Goal: Communication & Community: Answer question/provide support

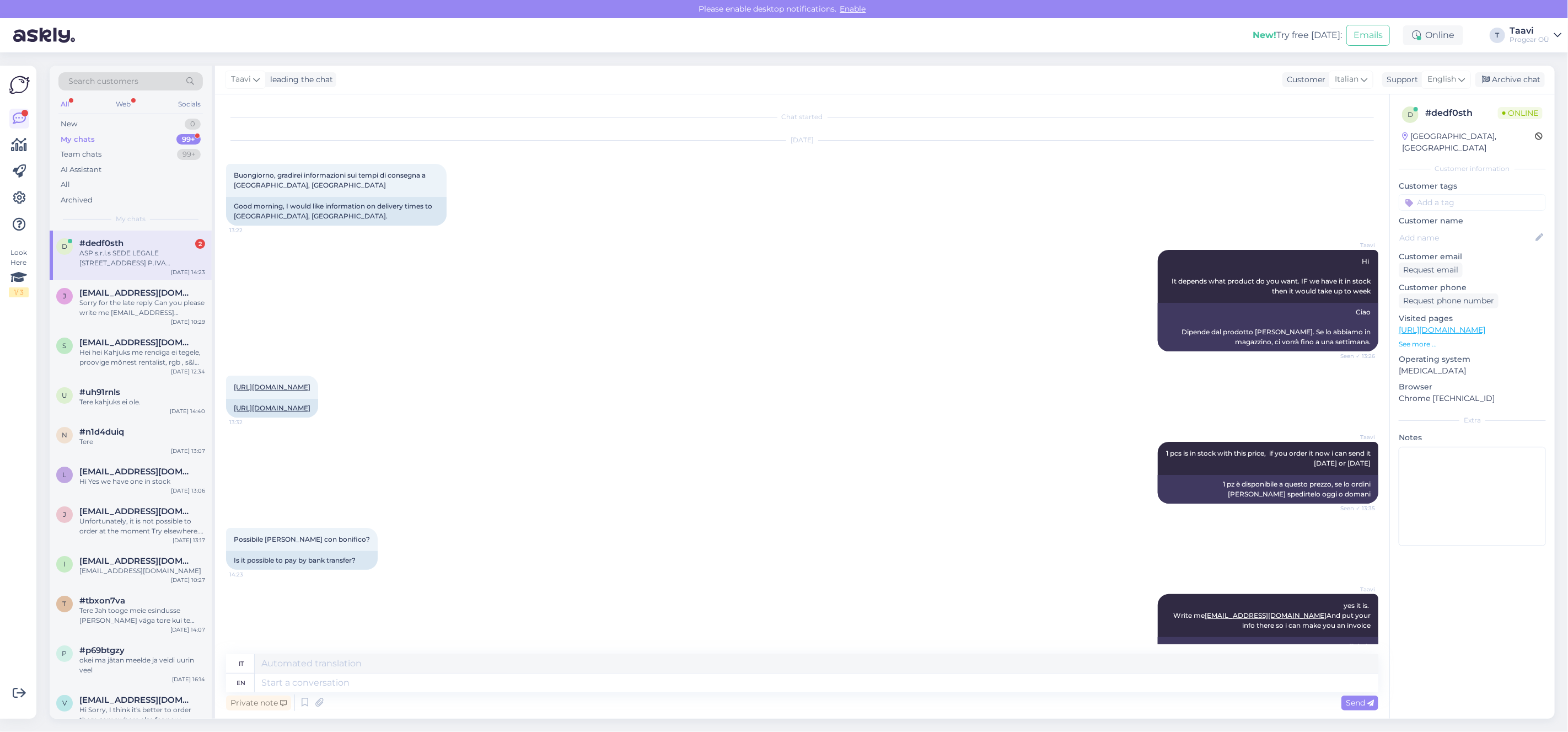
scroll to position [956, 0]
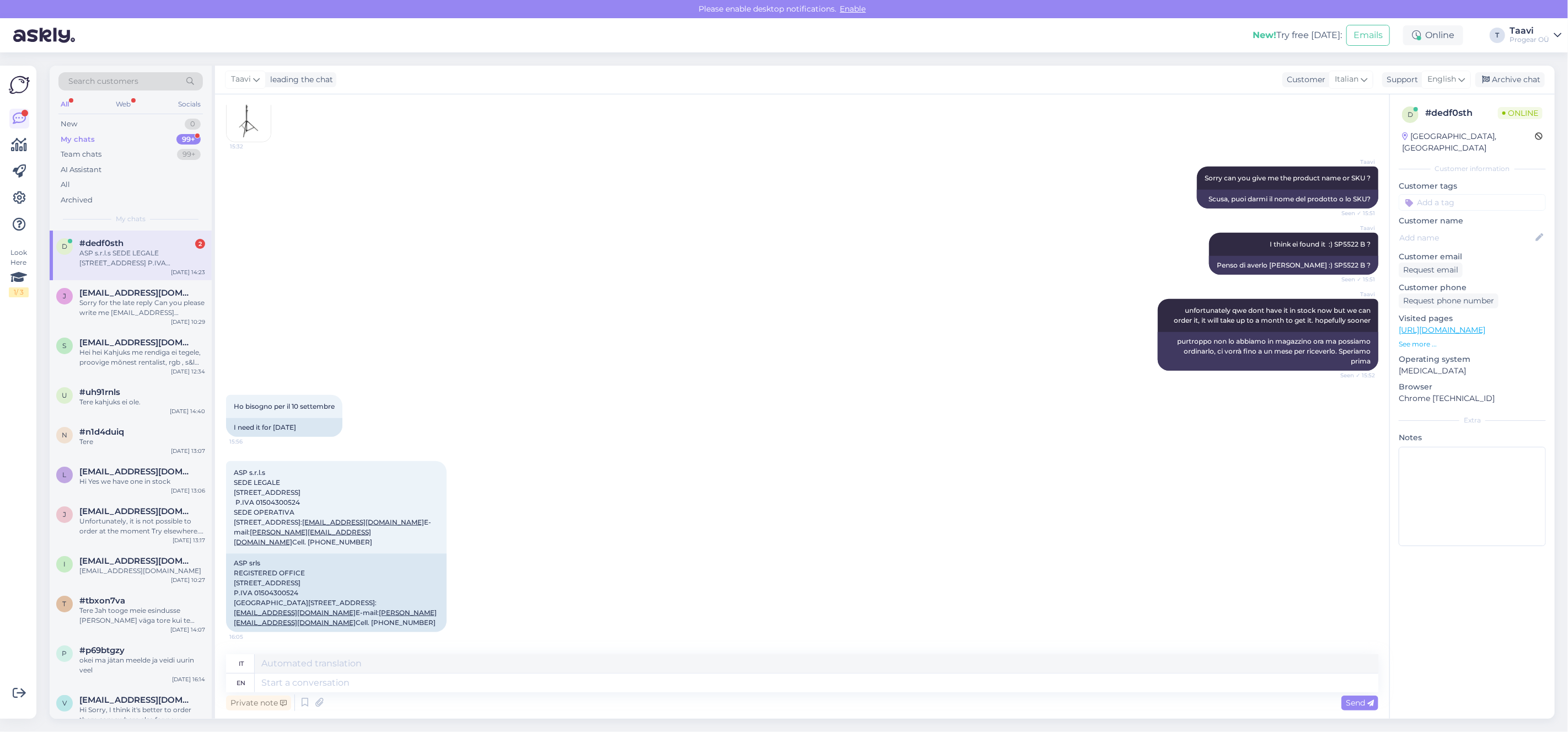
click at [285, 685] on textarea at bounding box center [816, 682] width 1123 height 19
click at [320, 682] on textarea at bounding box center [816, 682] width 1123 height 19
click at [485, 681] on textarea "Okei you need the light and the stand? or light for september?" at bounding box center [816, 682] width 1123 height 19
drag, startPoint x: 496, startPoint y: 682, endPoint x: 503, endPoint y: 688, distance: 9.2
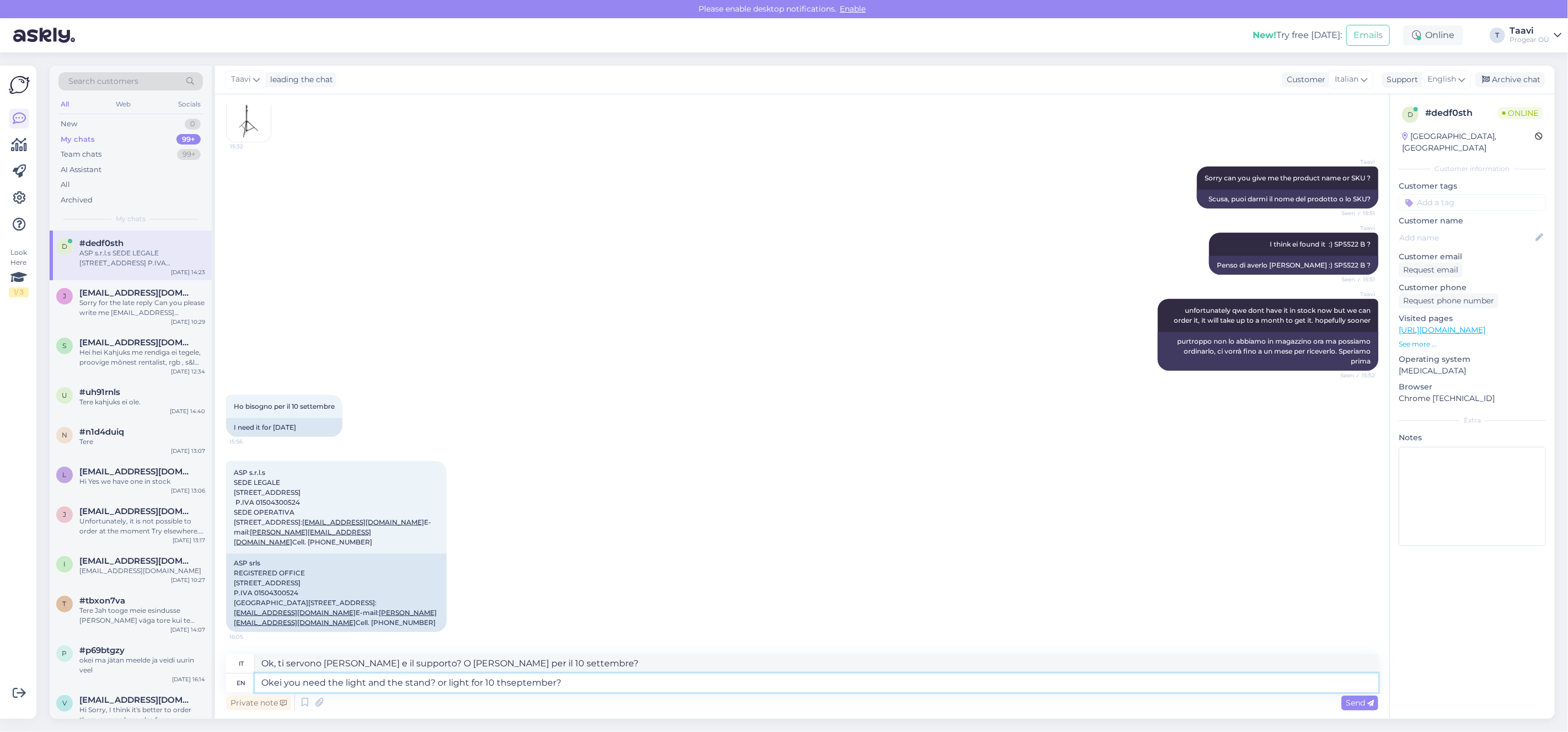
click at [498, 683] on textarea "Okei you need the light and the stand? or light for 10 thseptember?" at bounding box center [816, 682] width 1123 height 19
type textarea "Okei you need the light and the stand? or light for [DATE]?"
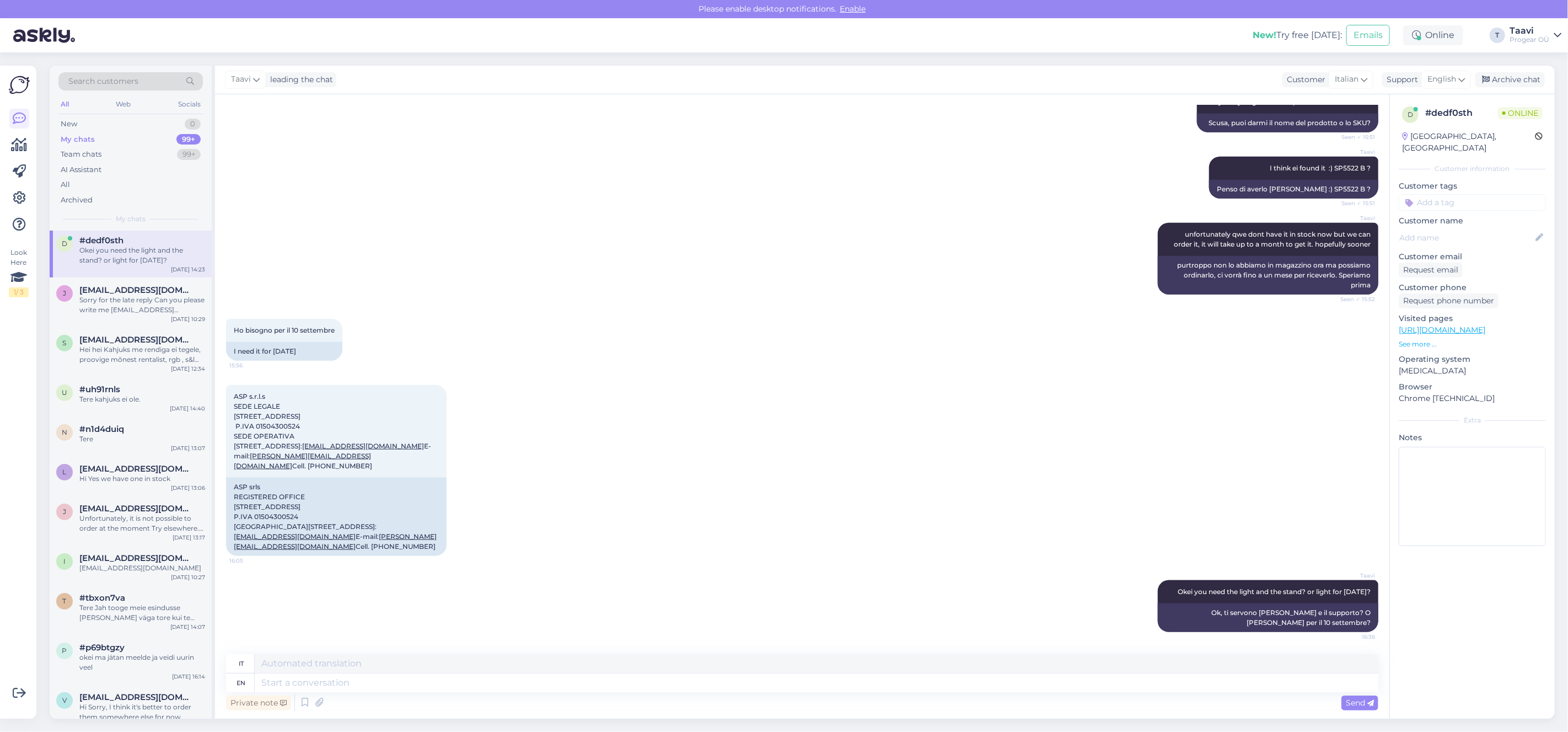
scroll to position [0, 0]
click at [318, 680] on textarea at bounding box center [816, 682] width 1123 height 19
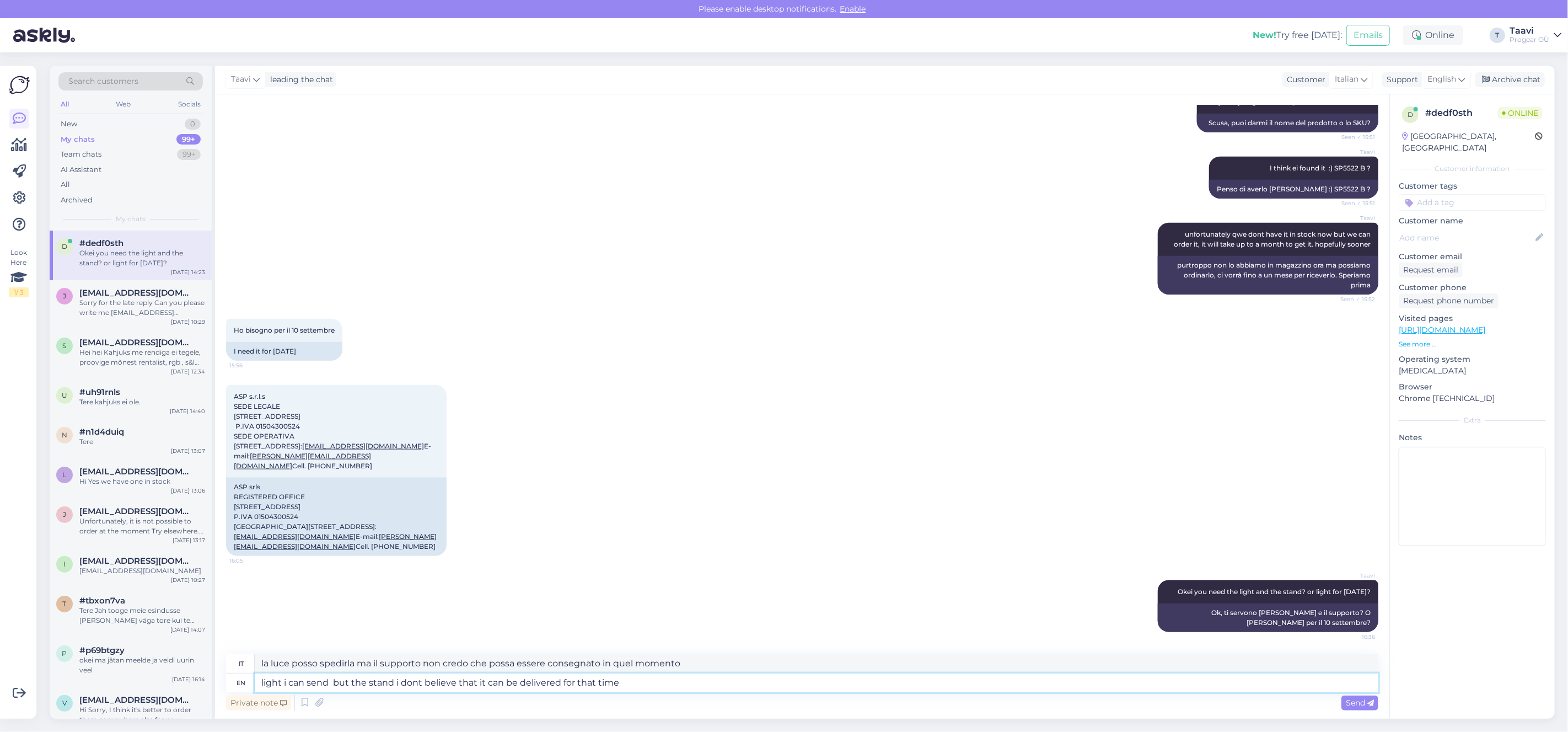
click at [266, 683] on textarea "light i can send but the stand i dont believe that it can be delivered for that…" at bounding box center [816, 682] width 1123 height 19
paste textarea "I can send the light, but I don't think the tripod can be delivered in time"
type textarea "liI can send the light, but I don't think the tripod can be delivered in timegh…"
paste textarea "I can send the light, but I don't think the tripod can be delivered in time"
click at [461, 685] on textarea "I can send the light, but I don't think the tripod can be delivered in time" at bounding box center [816, 682] width 1123 height 19
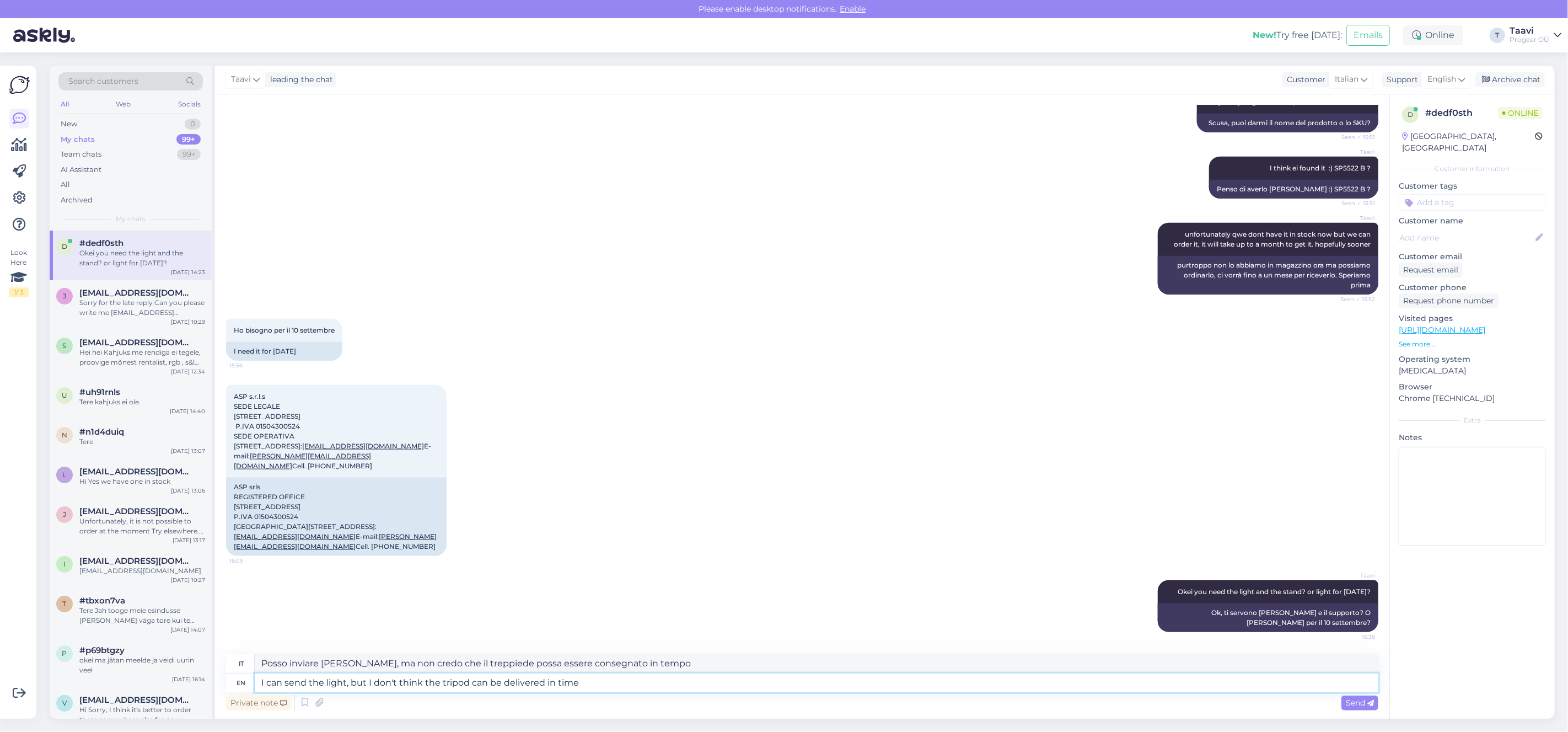
click at [461, 685] on textarea "I can send the light, but I don't think the tripod can be delivered in time" at bounding box center [816, 682] width 1123 height 19
click at [439, 683] on textarea "I can send the light, but I don't think thestand can be delivered in time" at bounding box center [816, 682] width 1123 height 19
type textarea "I can send the light, but I don't think the stand can be delivered in time"
click at [1361, 709] on div "Send" at bounding box center [1360, 703] width 37 height 15
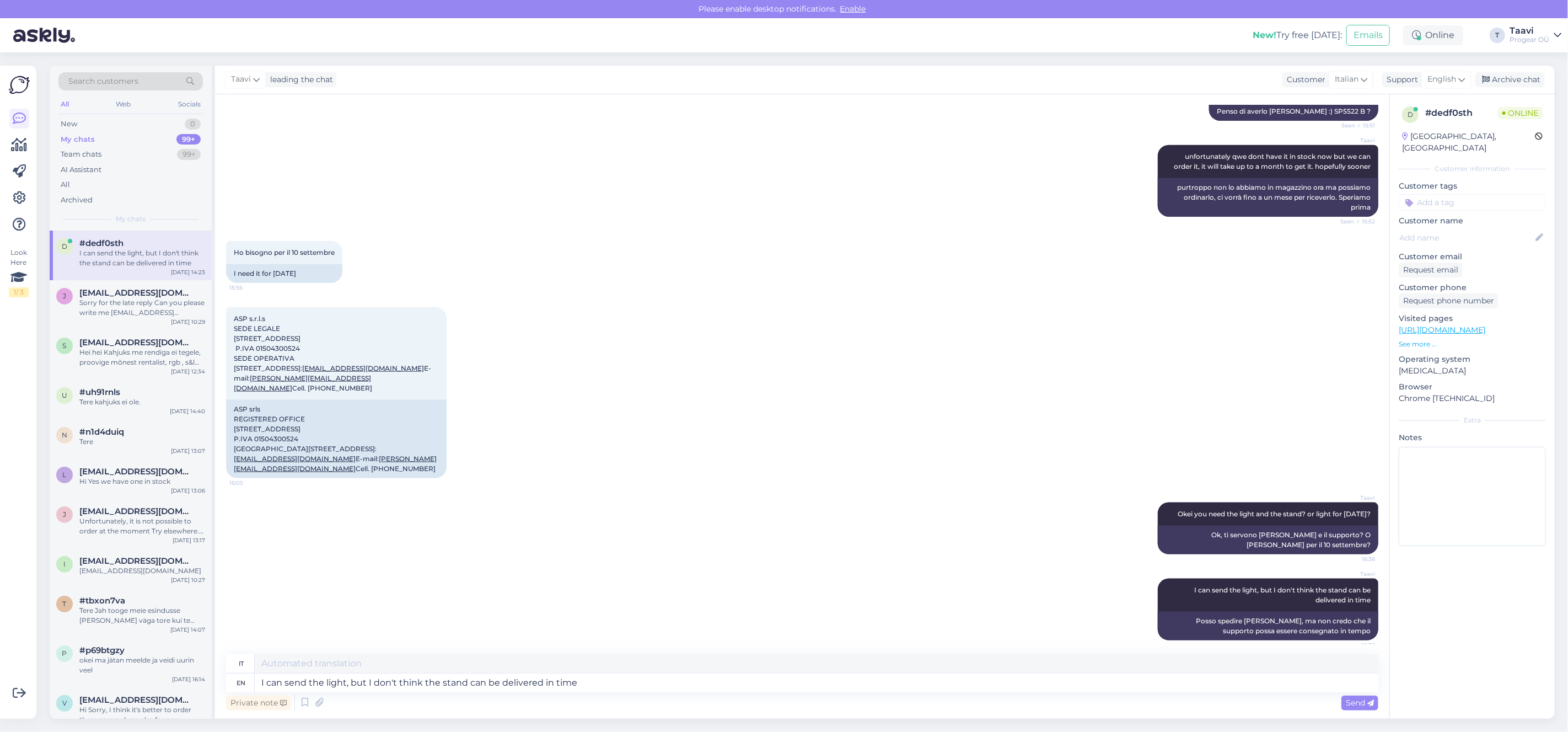
scroll to position [1127, 0]
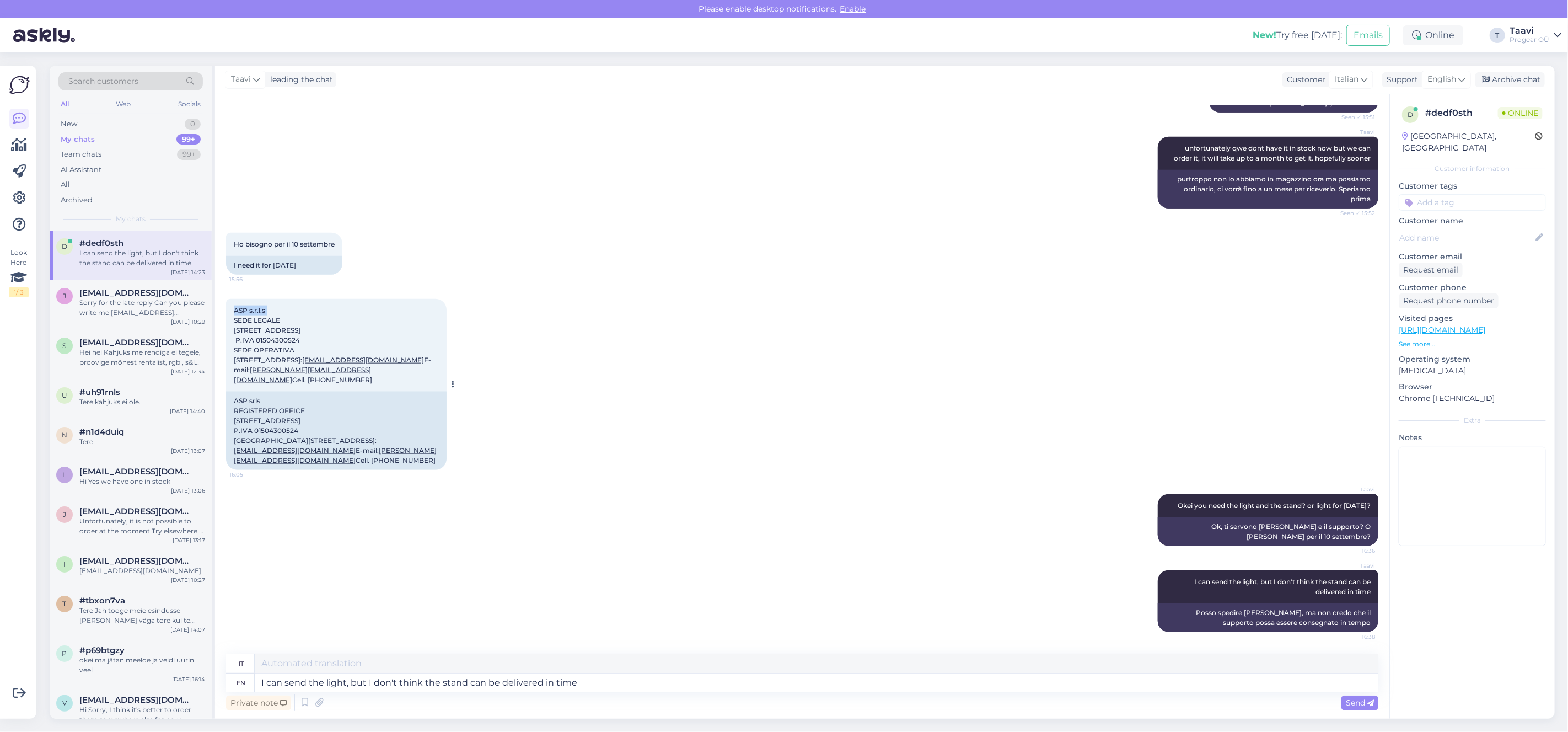
drag, startPoint x: 235, startPoint y: 232, endPoint x: 299, endPoint y: 236, distance: 64.1
click at [299, 299] on div "ASP s.r.l.s SEDE LEGALE [STREET_ADDRESS] P.IVA 01504300524 SEDE OPERATIVA [STRE…" at bounding box center [337, 346] width 220 height 92
copy span "ASP s.r.l.s"
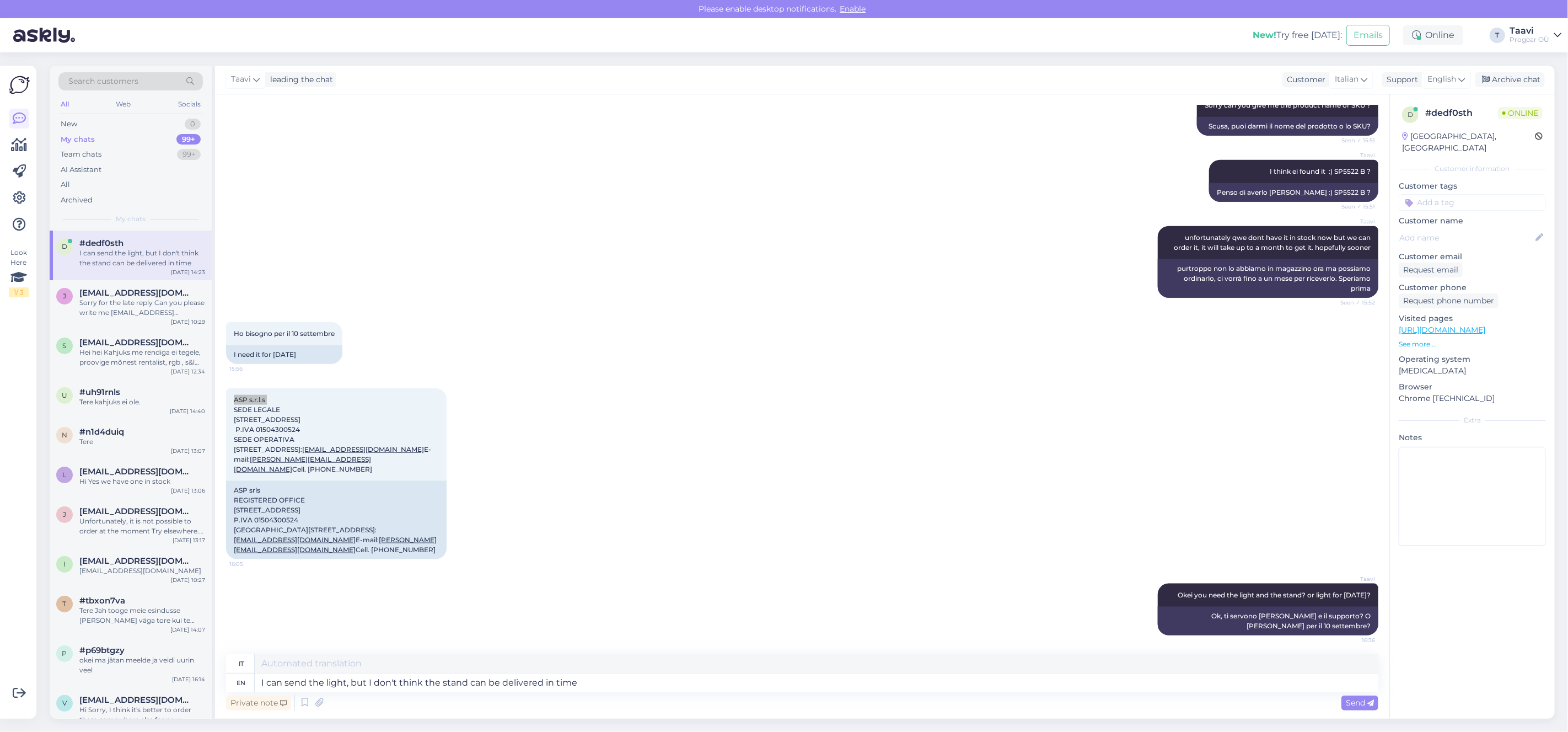
scroll to position [1127, 0]
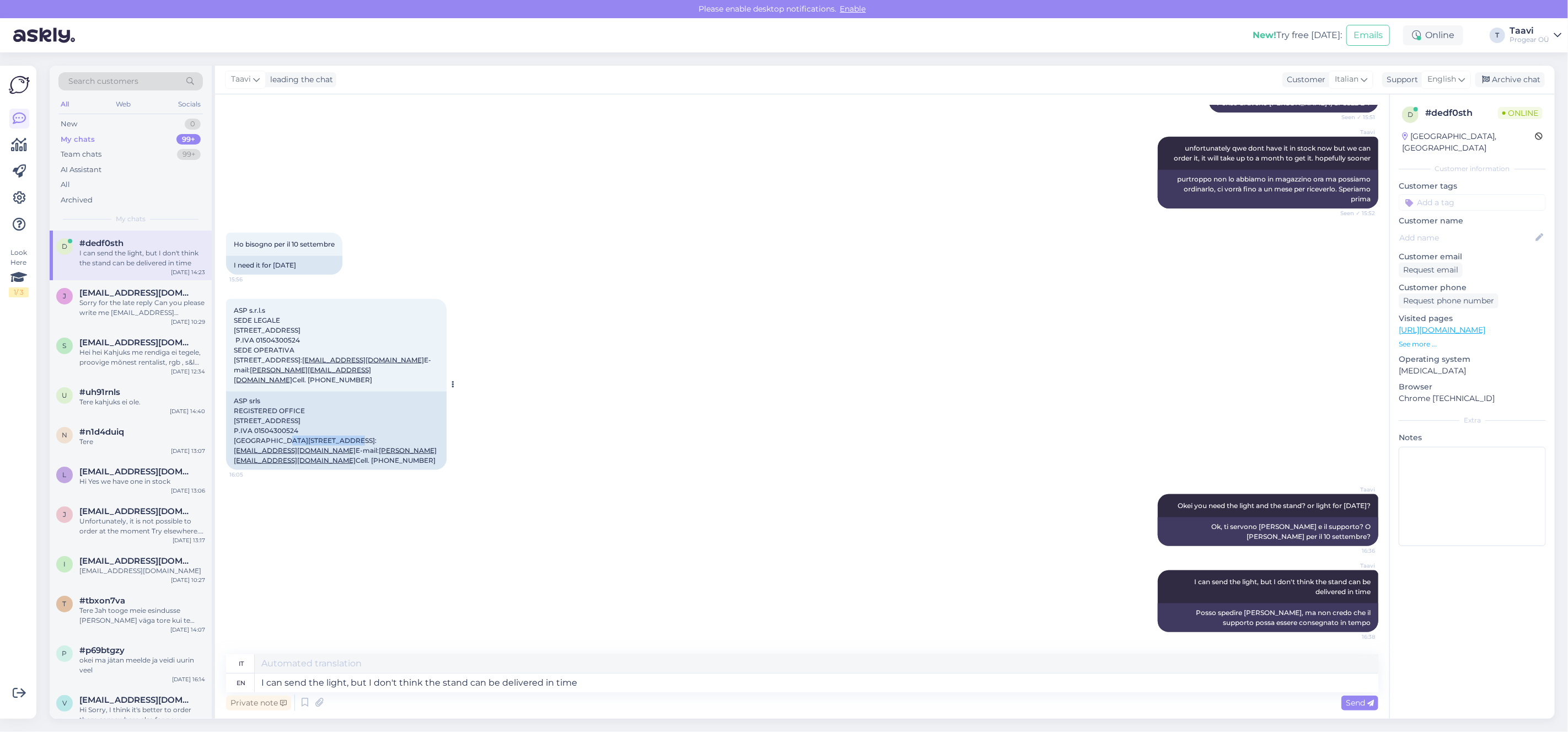
drag, startPoint x: 245, startPoint y: 391, endPoint x: 318, endPoint y: 392, distance: 73.0
click at [310, 392] on div "ASP srls REGISTERED OFFICE [STREET_ADDRESS] P.IVA 01504300524 [GEOGRAPHIC_DATA]…" at bounding box center [337, 431] width 220 height 78
copy div "P.IVA 01504300524"
click at [273, 452] on div "ASP srls REGISTERED OFFICE [STREET_ADDRESS] P.IVA 01504300524 [GEOGRAPHIC_DATA]…" at bounding box center [337, 431] width 220 height 78
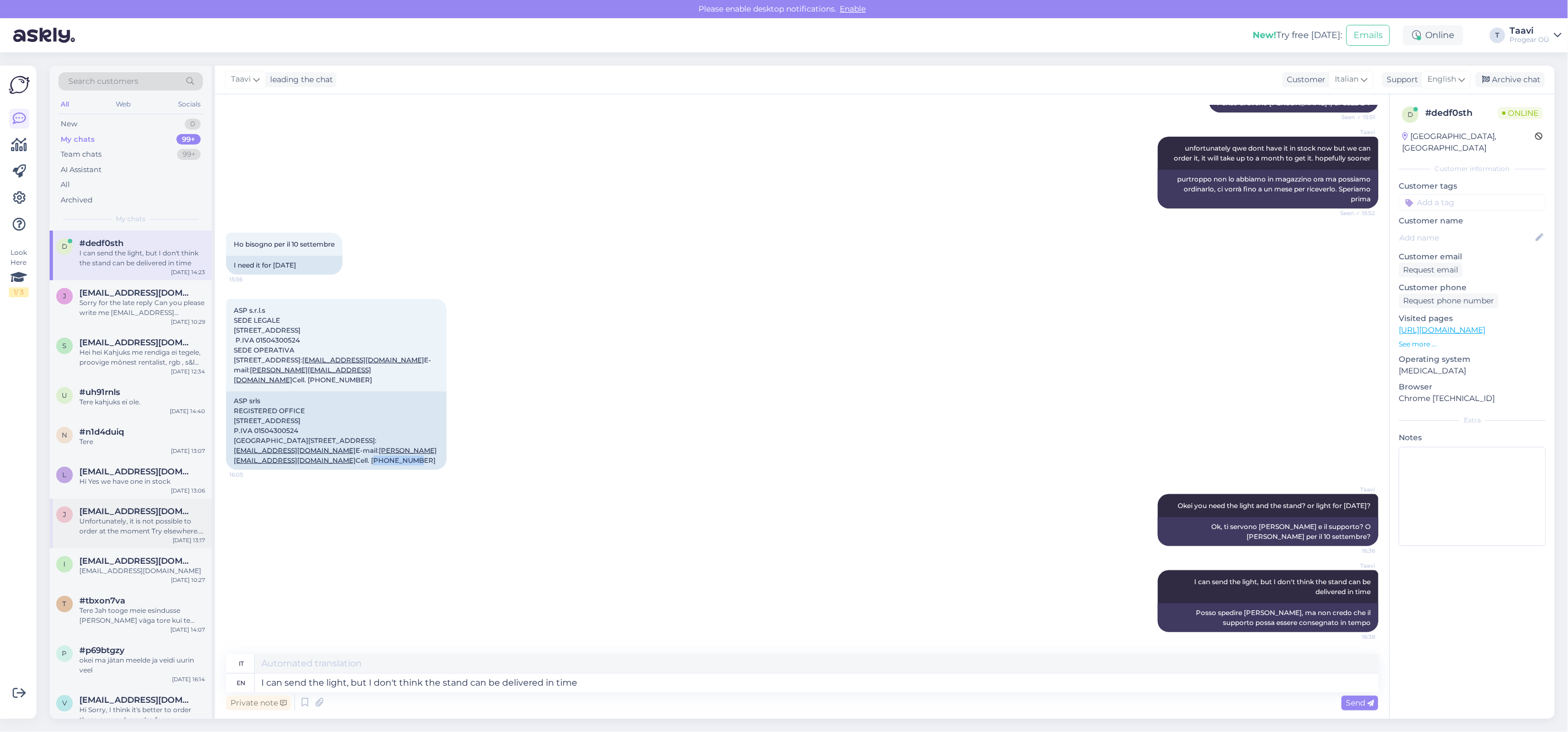
copy div "3481646044"
drag, startPoint x: 234, startPoint y: 373, endPoint x: 299, endPoint y: 371, distance: 65.0
click at [299, 392] on div "ASP srls REGISTERED OFFICE [STREET_ADDRESS] P.IVA 01504300524 [GEOGRAPHIC_DATA]…" at bounding box center [337, 431] width 220 height 78
copy div "[STREET_ADDRESS]"
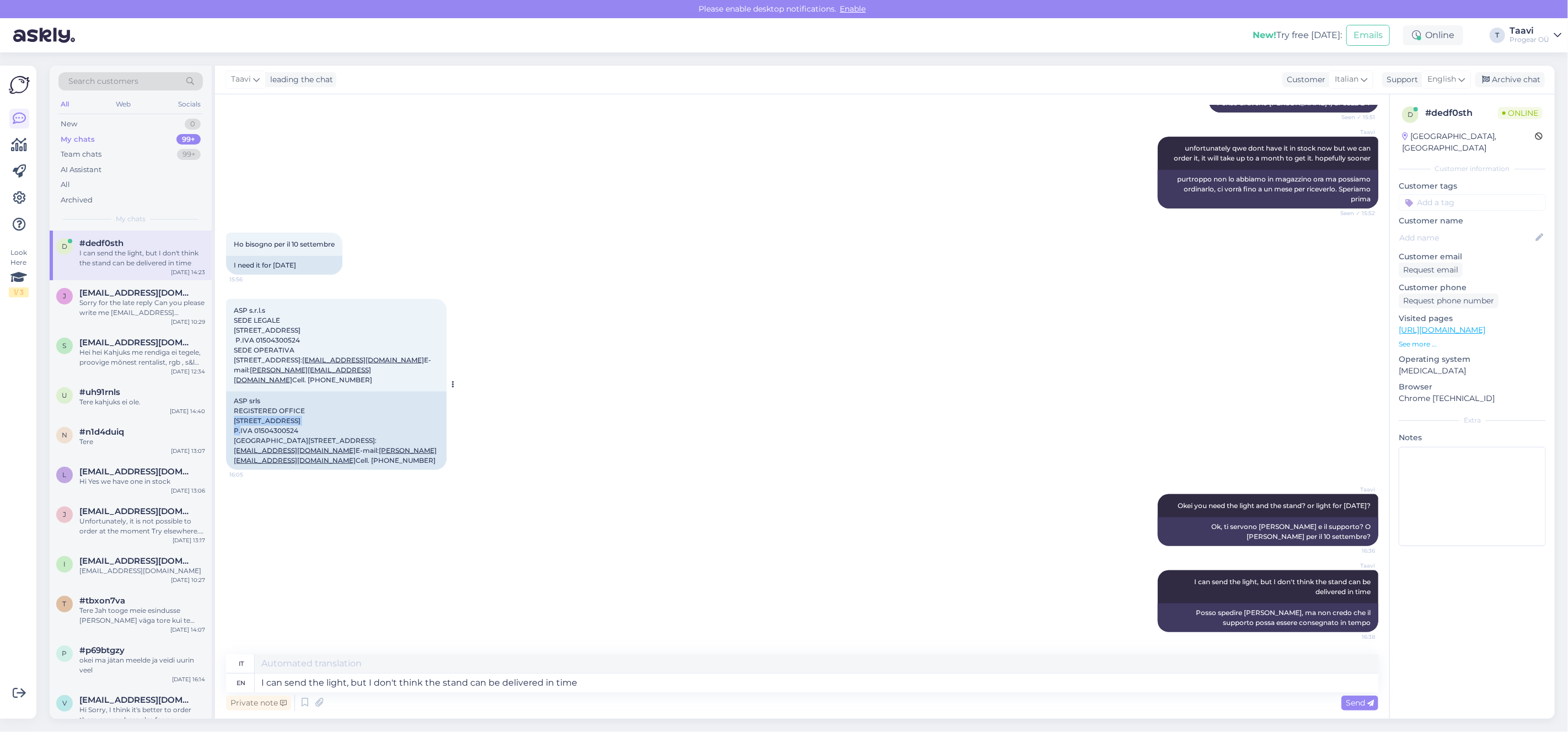
click at [238, 392] on div "ASP srls REGISTERED OFFICE [STREET_ADDRESS] P.IVA 01504300524 [GEOGRAPHIC_DATA]…" at bounding box center [337, 431] width 220 height 78
copy div "53049"
drag, startPoint x: 238, startPoint y: 402, endPoint x: 302, endPoint y: 401, distance: 64.0
click at [341, 402] on div "ASP srls REGISTERED OFFICE [STREET_ADDRESS] P.IVA 01504300524 [GEOGRAPHIC_DATA]…" at bounding box center [337, 431] width 220 height 78
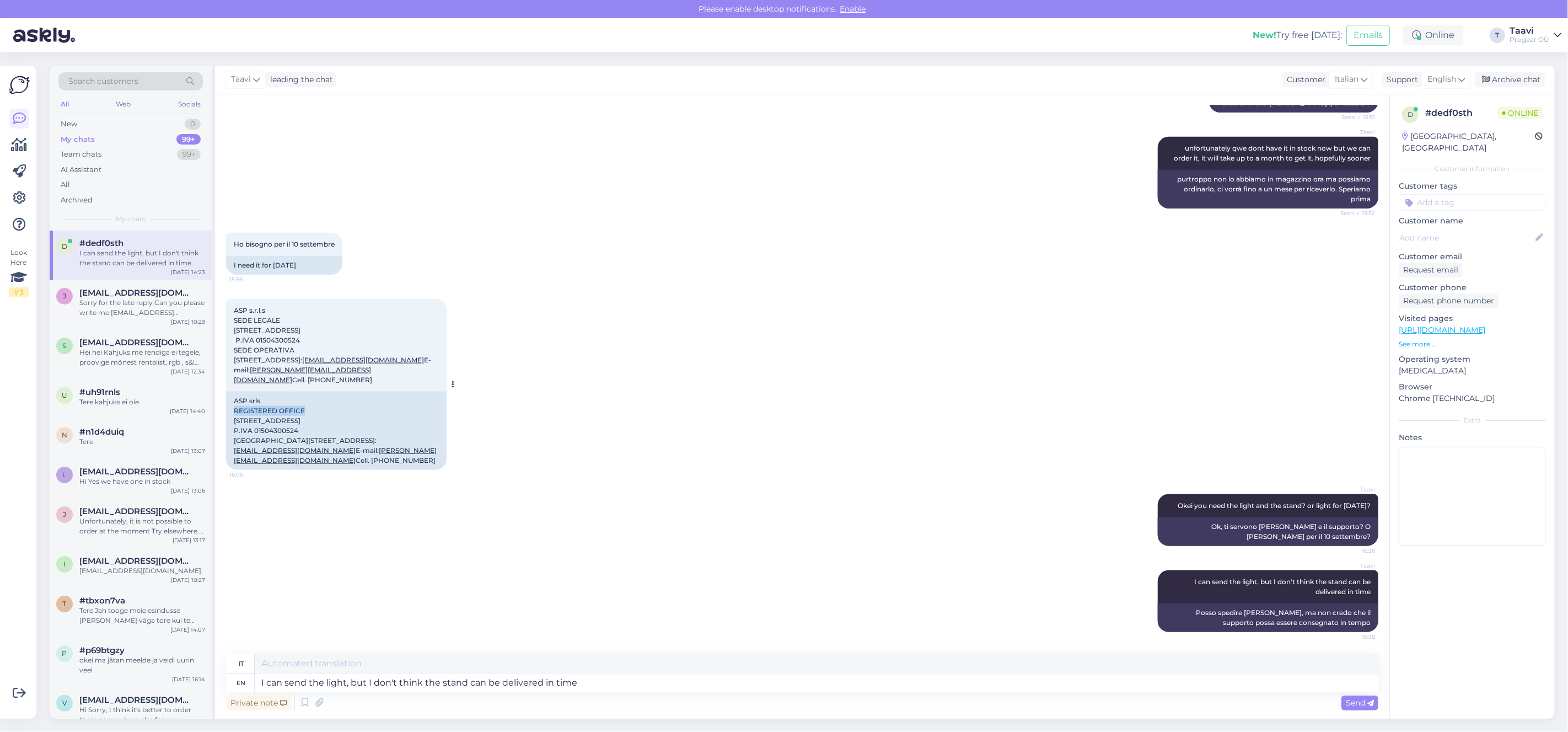
drag, startPoint x: 235, startPoint y: 363, endPoint x: 309, endPoint y: 363, distance: 74.0
click at [309, 392] on div "ASP srls REGISTERED OFFICE [STREET_ADDRESS] P.IVA 01504300524 [GEOGRAPHIC_DATA]…" at bounding box center [337, 431] width 220 height 78
copy div "REGISTERED OFFICE"
drag, startPoint x: 235, startPoint y: 402, endPoint x: 342, endPoint y: 400, distance: 107.0
click at [342, 400] on div "ASP srls REGISTERED OFFICE [STREET_ADDRESS] P.IVA 01504300524 [GEOGRAPHIC_DATA]…" at bounding box center [337, 431] width 220 height 78
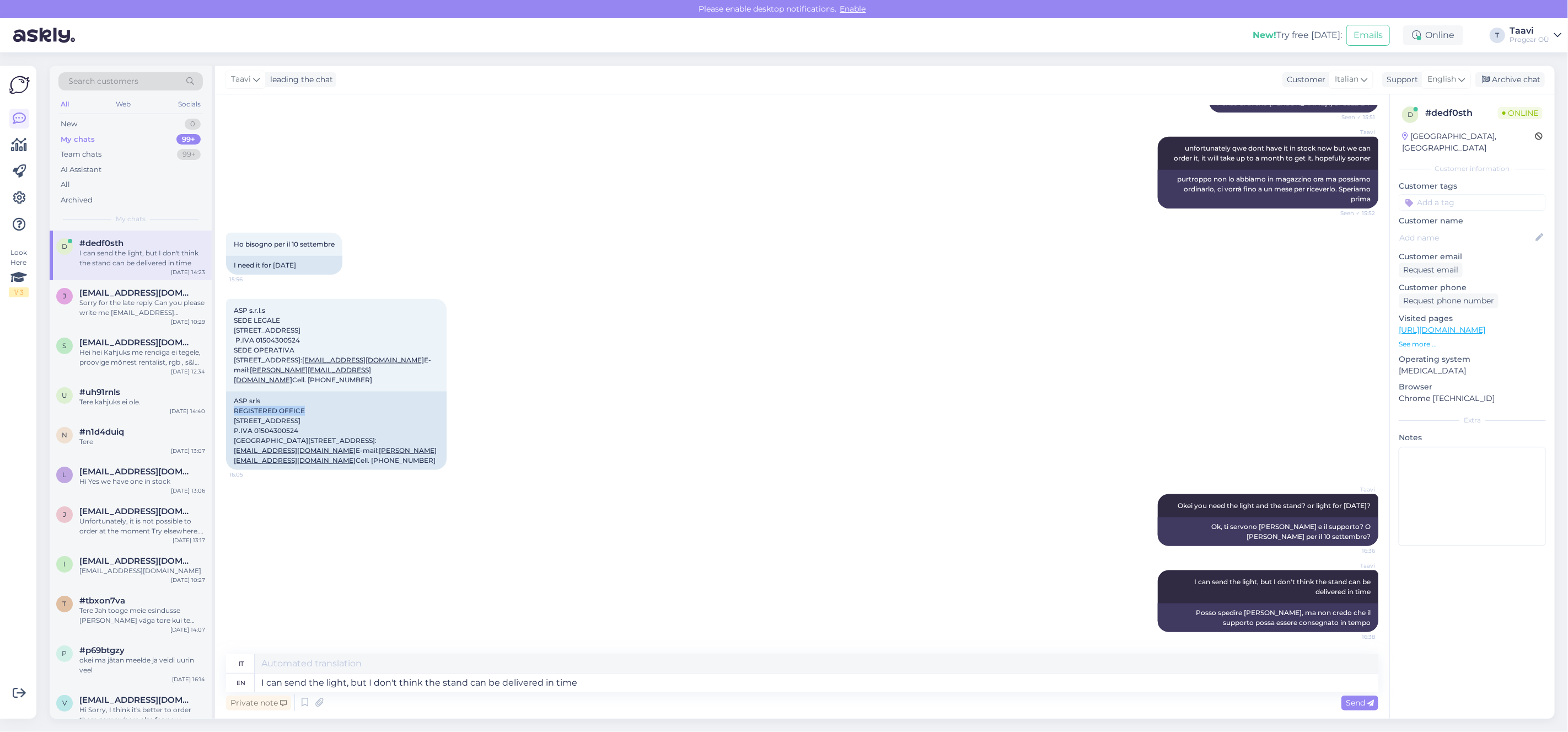
copy div "OPERATIONAL HEADQUARTERS"
click at [263, 418] on div "ASP srls REGISTERED OFFICE [STREET_ADDRESS] P.IVA 01504300524 [GEOGRAPHIC_DATA]…" at bounding box center [337, 431] width 220 height 78
drag, startPoint x: 277, startPoint y: 410, endPoint x: 306, endPoint y: 410, distance: 29.0
click at [306, 410] on div "ASP srls REGISTERED OFFICE [STREET_ADDRESS] P.IVA 01504300524 [GEOGRAPHIC_DATA]…" at bounding box center [337, 431] width 220 height 78
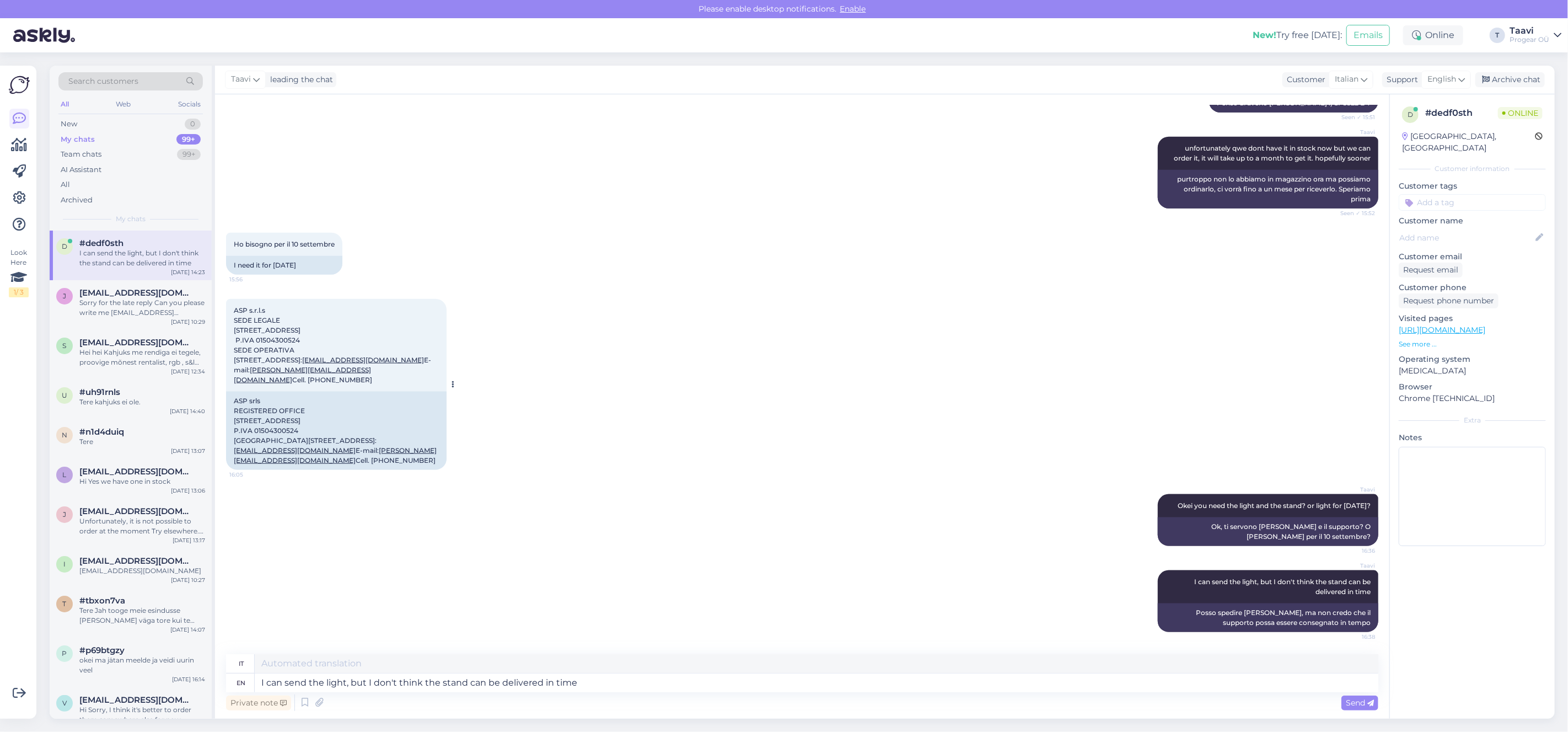
copy div "[STREET_ADDRESS]"
click at [245, 423] on div "ASP srls REGISTERED OFFICE [STREET_ADDRESS] P.IVA 01504300524 [GEOGRAPHIC_DATA]…" at bounding box center [337, 431] width 220 height 78
copy div "53048"
drag, startPoint x: 270, startPoint y: 423, endPoint x: 291, endPoint y: 427, distance: 21.4
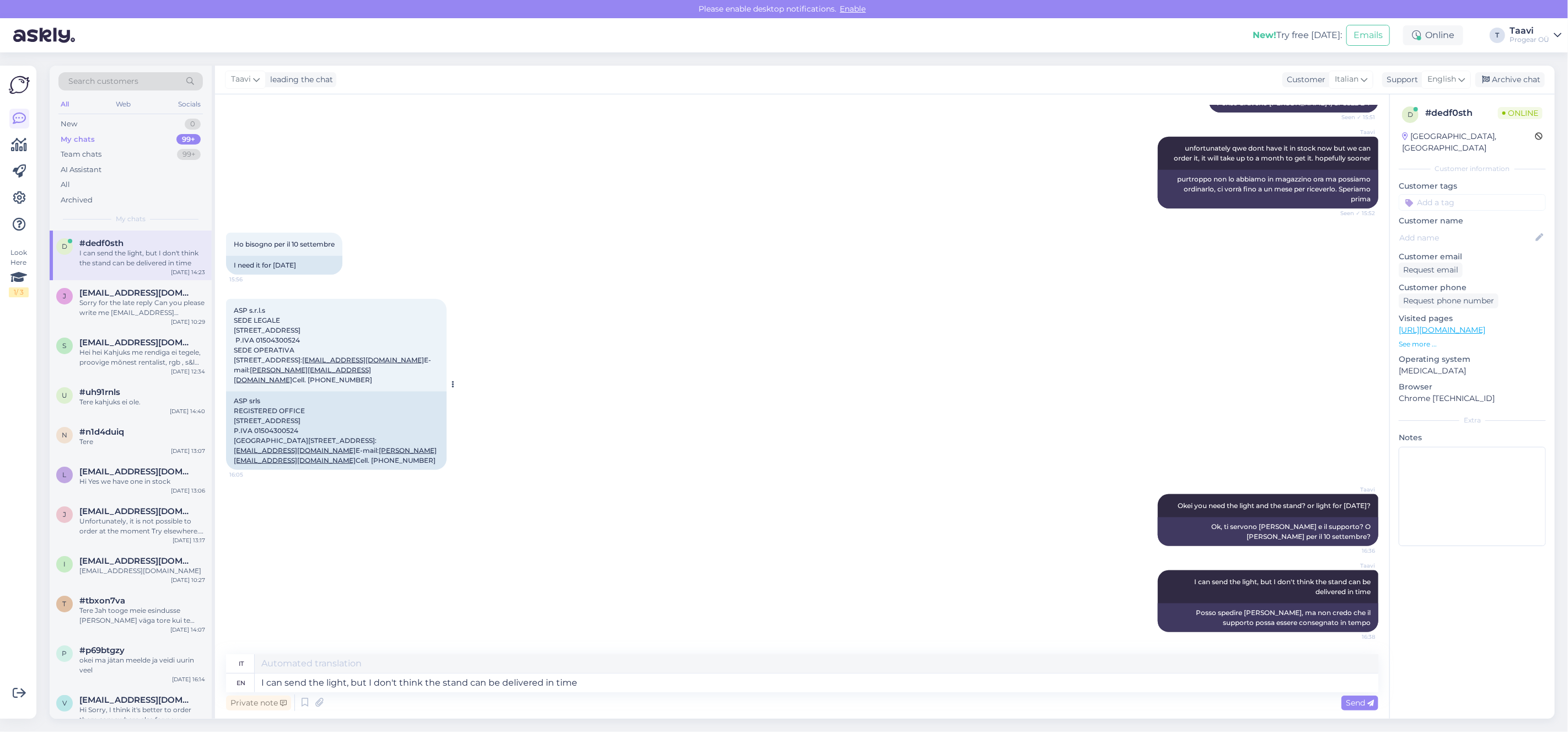
click at [271, 423] on div "ASP srls REGISTERED OFFICE [STREET_ADDRESS] P.IVA 01504300524 [GEOGRAPHIC_DATA]…" at bounding box center [337, 431] width 220 height 78
drag, startPoint x: 259, startPoint y: 421, endPoint x: 277, endPoint y: 421, distance: 18.0
click at [294, 422] on div "ASP srls REGISTERED OFFICE [STREET_ADDRESS] P.IVA 01504300524 [GEOGRAPHIC_DATA]…" at bounding box center [337, 431] width 220 height 78
drag, startPoint x: 257, startPoint y: 421, endPoint x: 307, endPoint y: 422, distance: 50.0
click at [307, 422] on div "ASP srls REGISTERED OFFICE [STREET_ADDRESS] P.IVA 01504300524 [GEOGRAPHIC_DATA]…" at bounding box center [337, 431] width 220 height 78
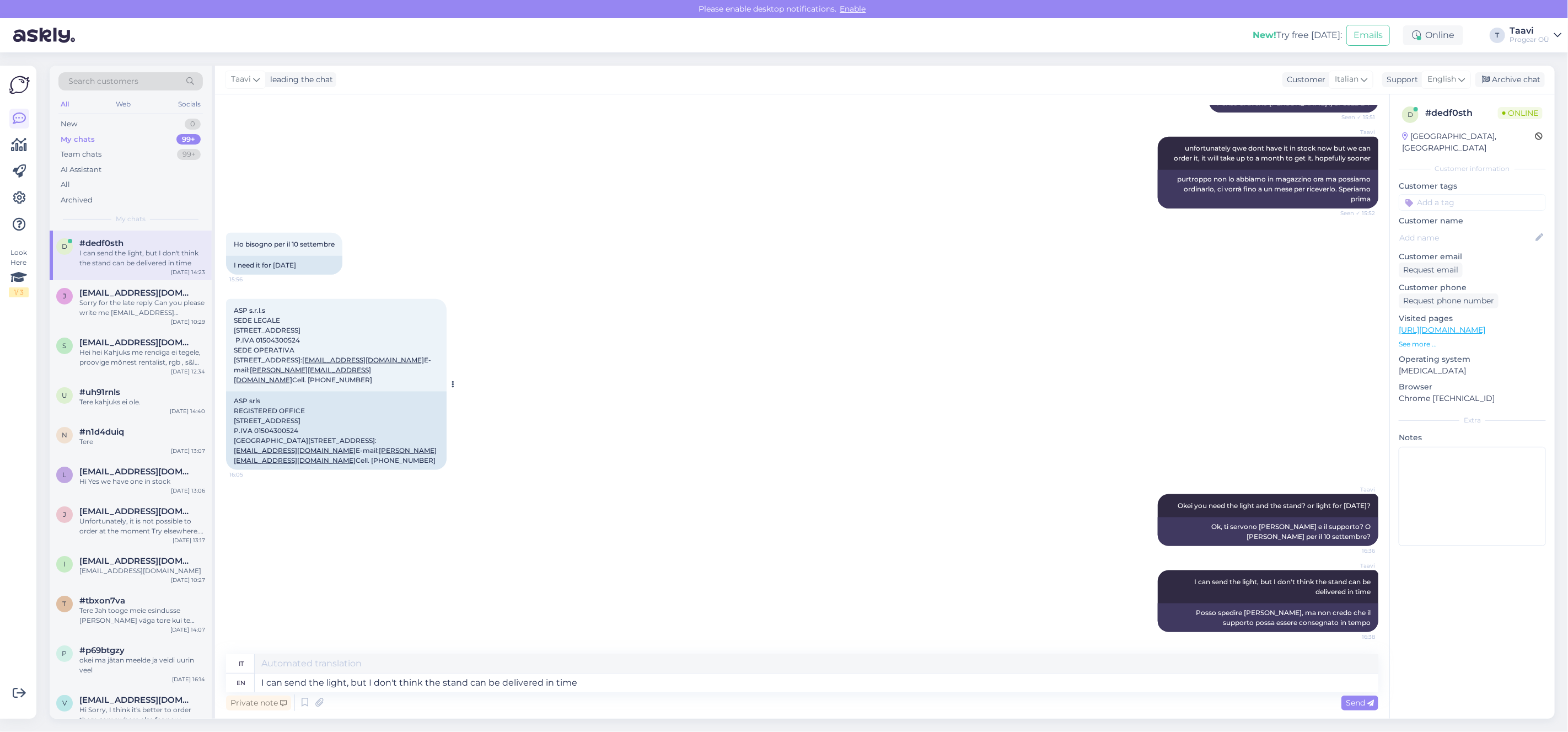
copy div "Sinalunga (SI)"
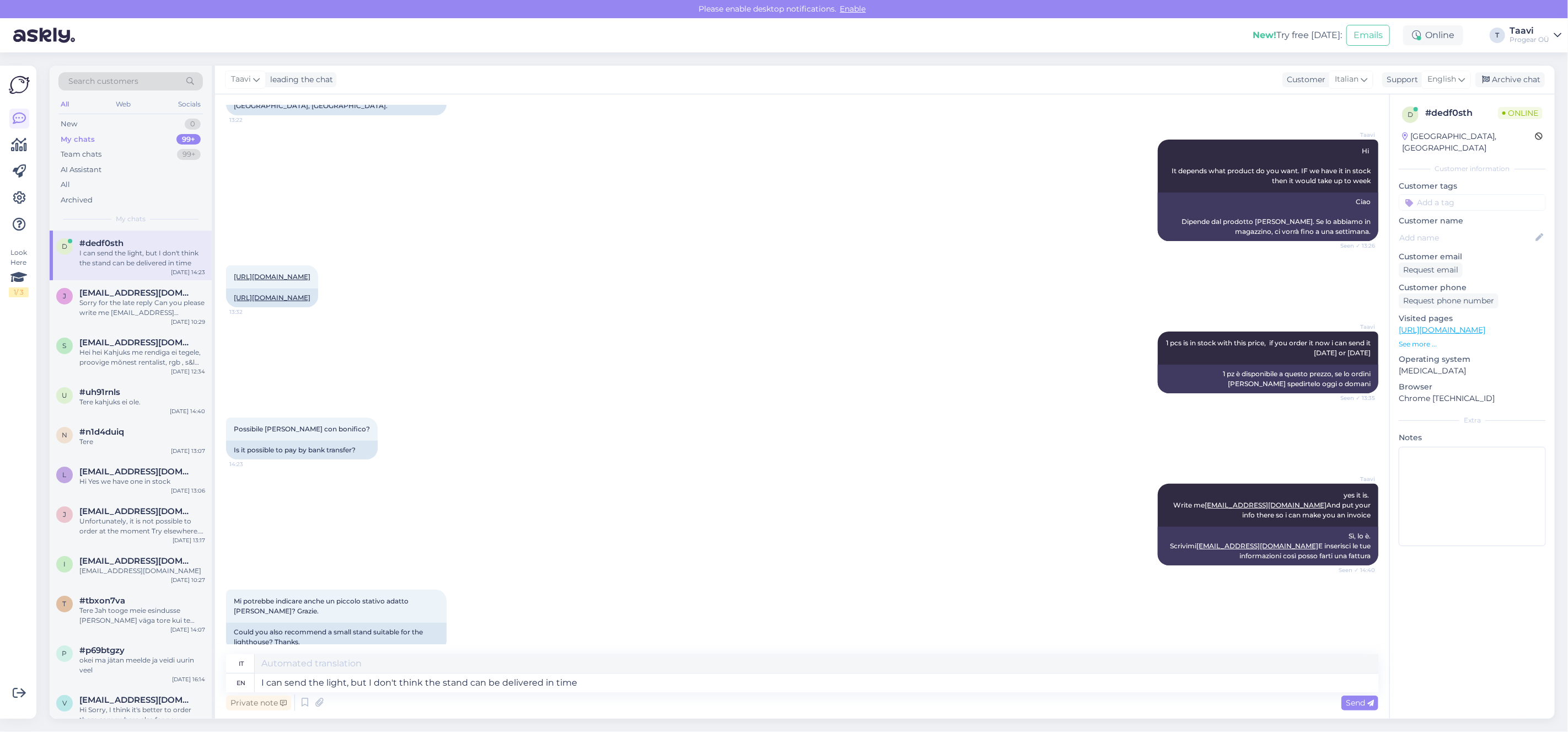
scroll to position [0, 0]
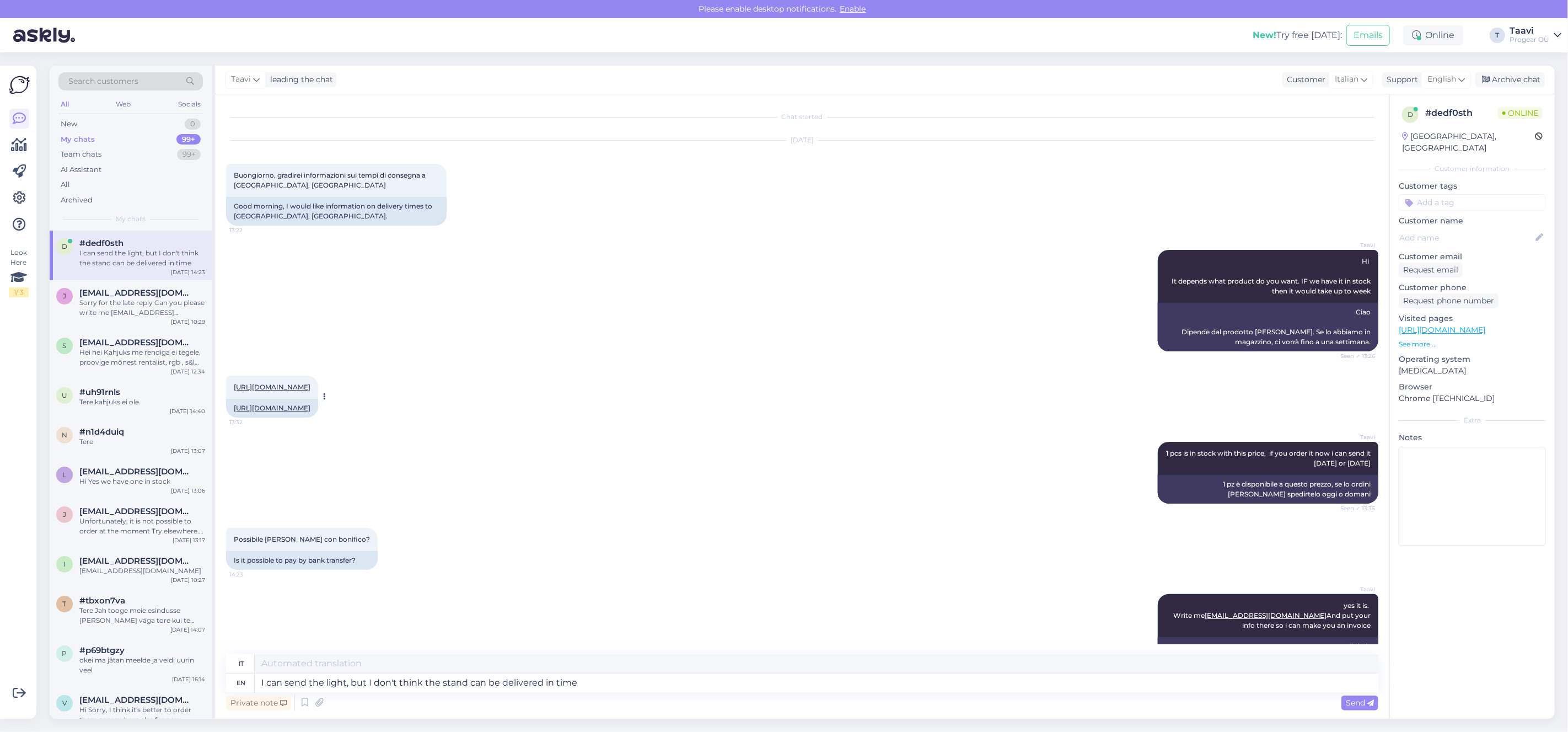
click at [311, 386] on link "[URL][DOMAIN_NAME]" at bounding box center [272, 386] width 76 height 8
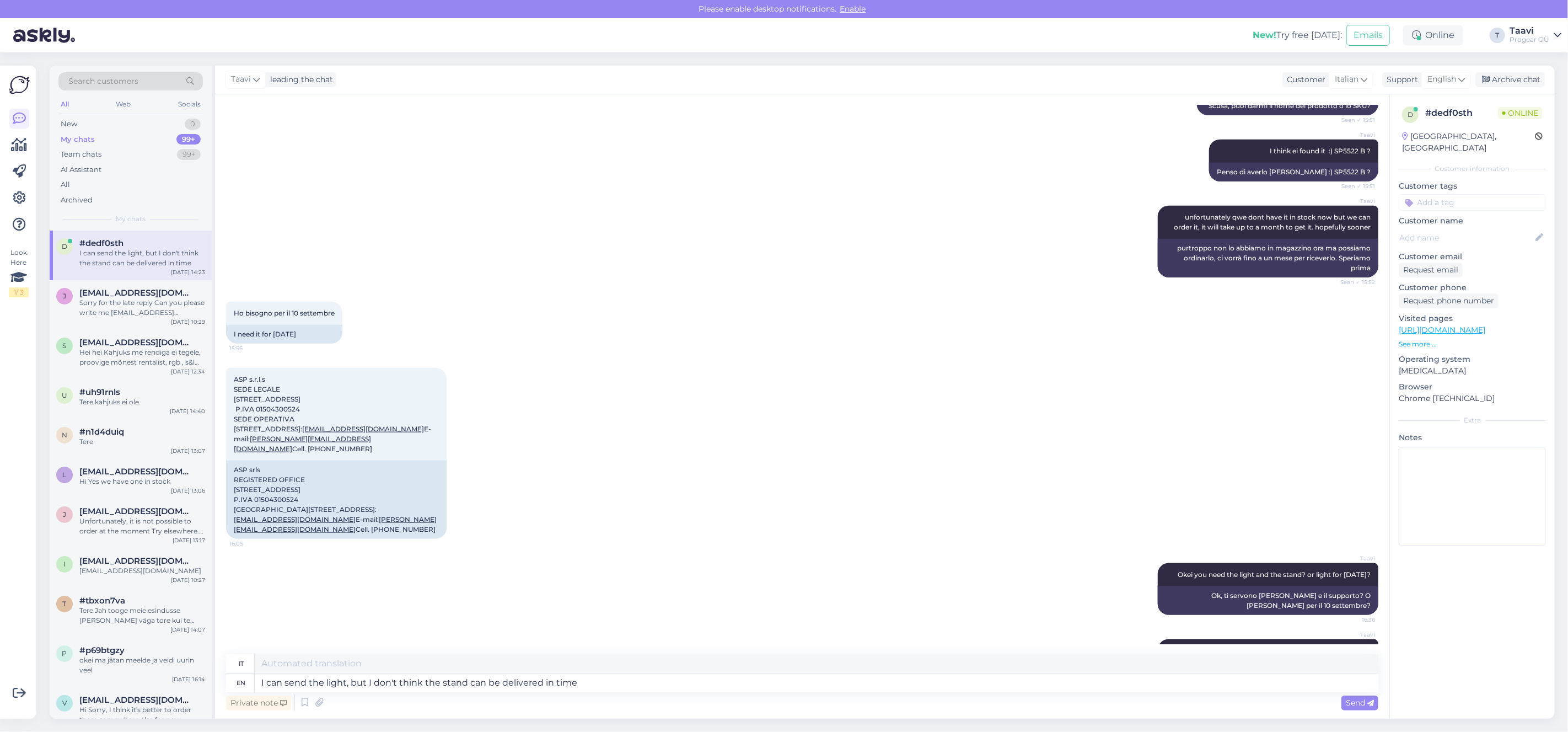
scroll to position [1127, 0]
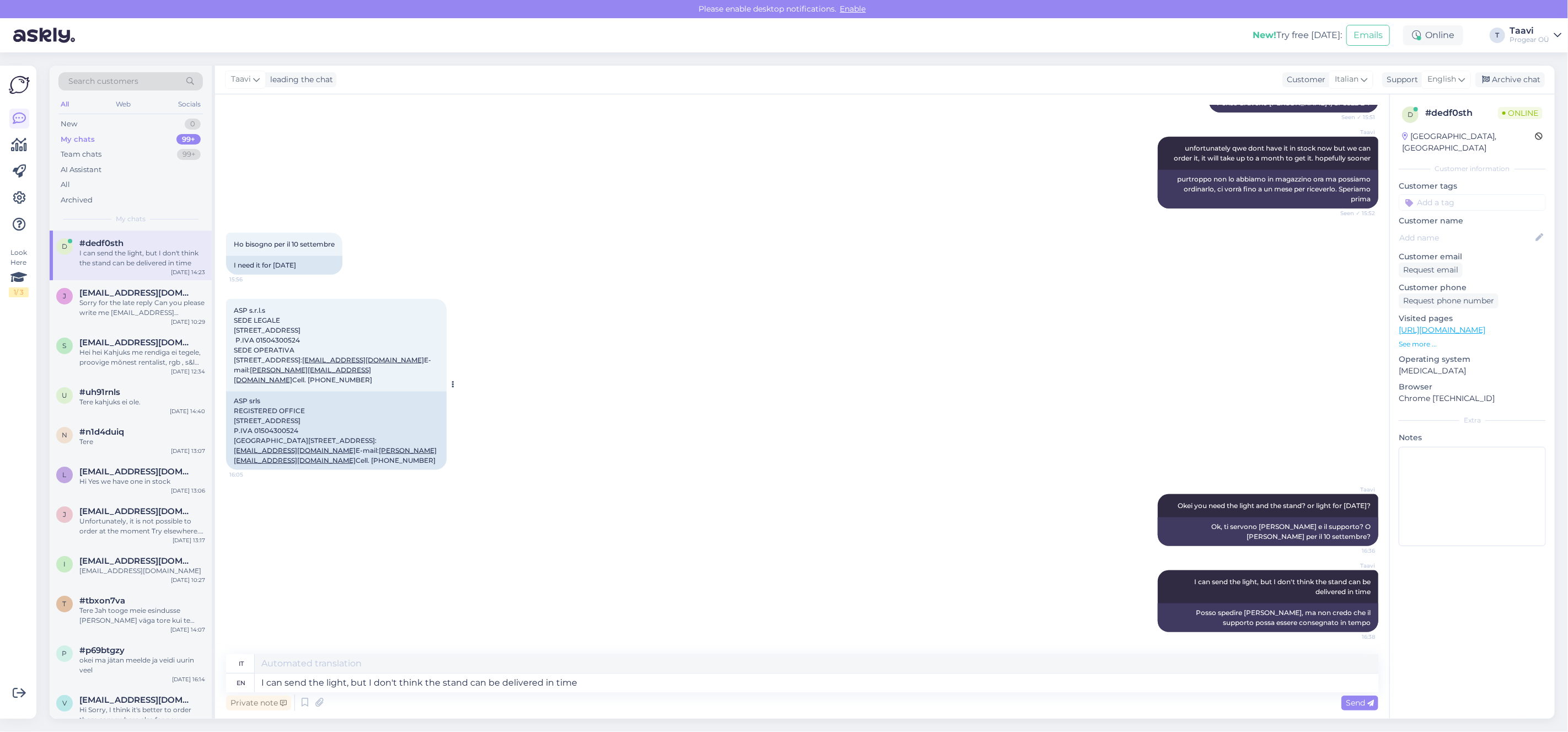
click at [347, 410] on div "ASP srls REGISTERED OFFICE [STREET_ADDRESS] P.IVA 01504300524 [GEOGRAPHIC_DATA]…" at bounding box center [337, 431] width 220 height 78
click at [363, 682] on textarea "I can send the light, but I don't think the stand can be delivered in time" at bounding box center [816, 682] width 1123 height 19
type textarea "i"
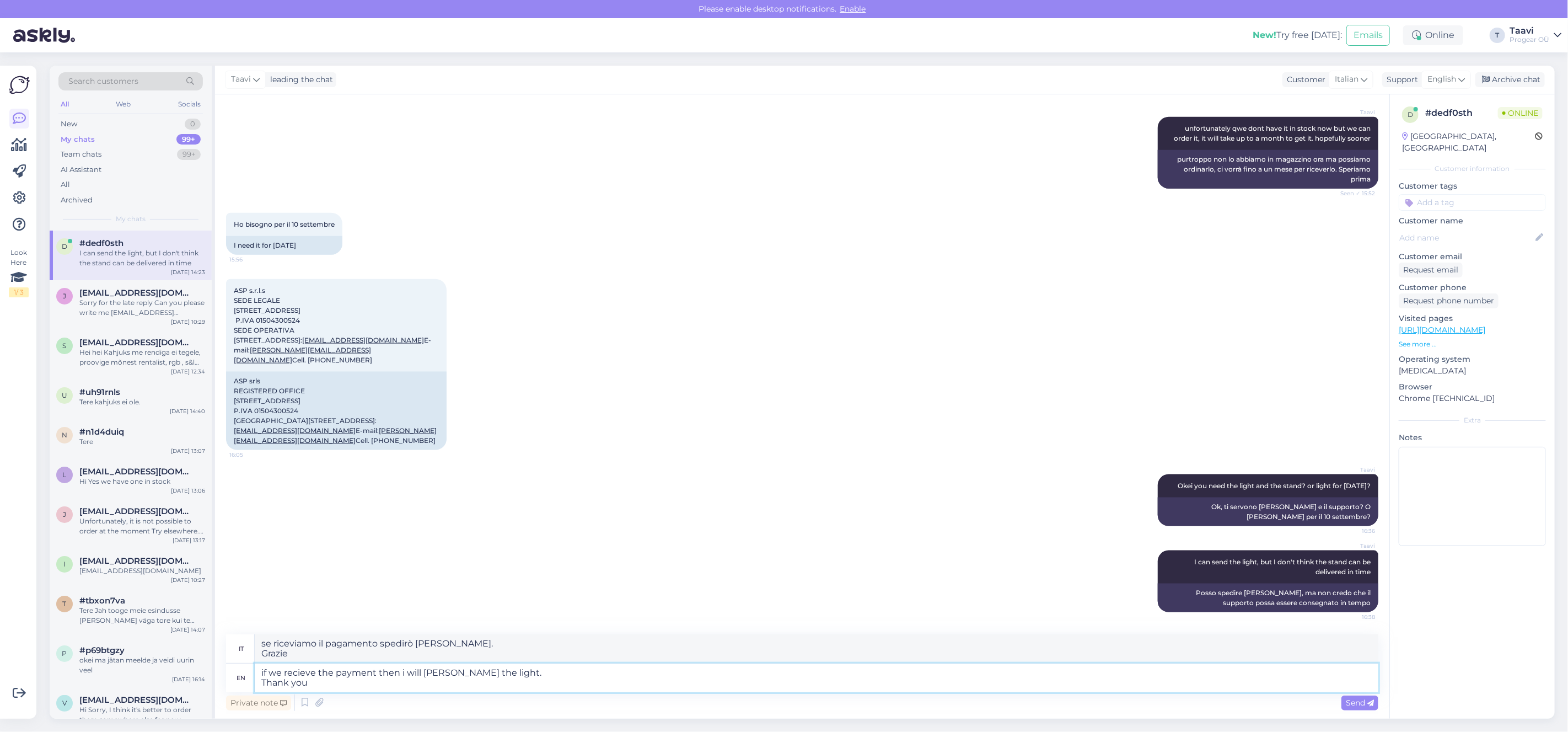
click at [308, 675] on textarea "if we recieve the payment then i will [PERSON_NAME] the light. Thank you" at bounding box center [816, 678] width 1123 height 28
drag, startPoint x: 307, startPoint y: 684, endPoint x: 241, endPoint y: 665, distance: 68.7
click at [239, 665] on div "en if we recieve the payment then i will [PERSON_NAME] the light. Thank you" at bounding box center [803, 678] width 1152 height 28
click at [322, 673] on textarea "if we recieve the payment then i will [PERSON_NAME] the light. Thank you" at bounding box center [816, 678] width 1123 height 28
paste textarea "Once we receive payment, I will ship the lamp. Thank you."
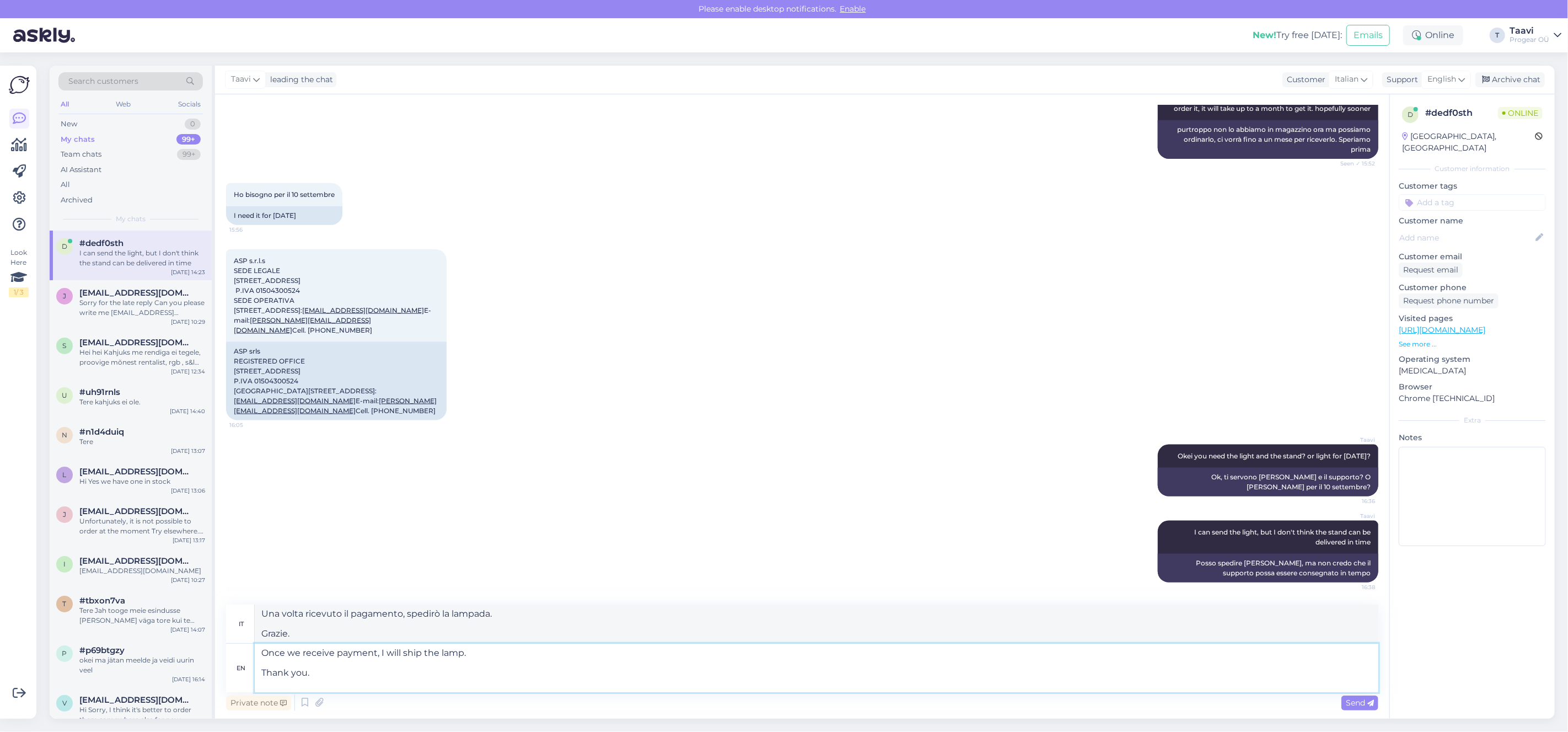
click at [263, 680] on textarea "Once we receive payment, I will ship the lamp. Thank you." at bounding box center [816, 668] width 1123 height 49
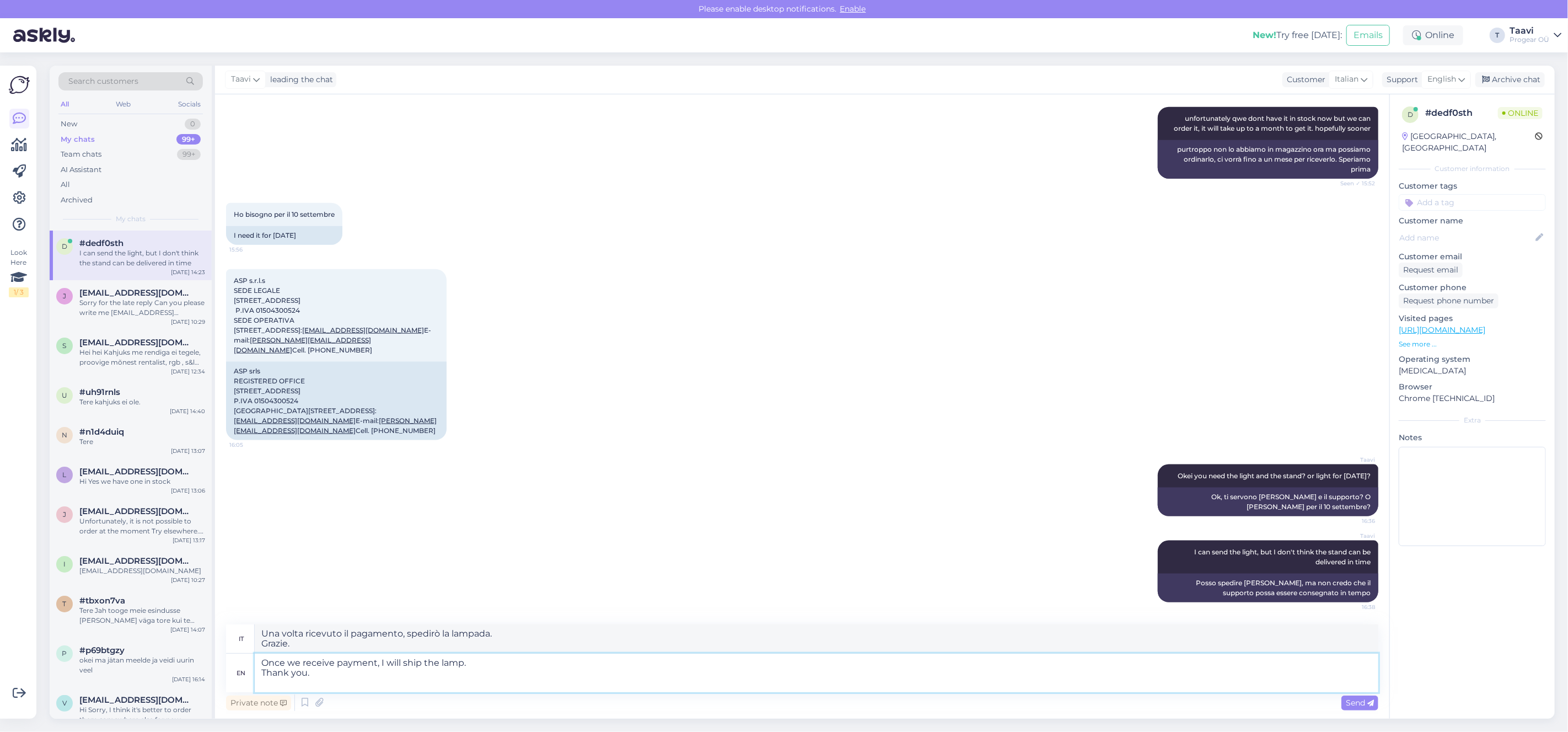
click at [261, 674] on textarea "Once we receive payment, I will ship the lamp. Thank you." at bounding box center [816, 672] width 1123 height 38
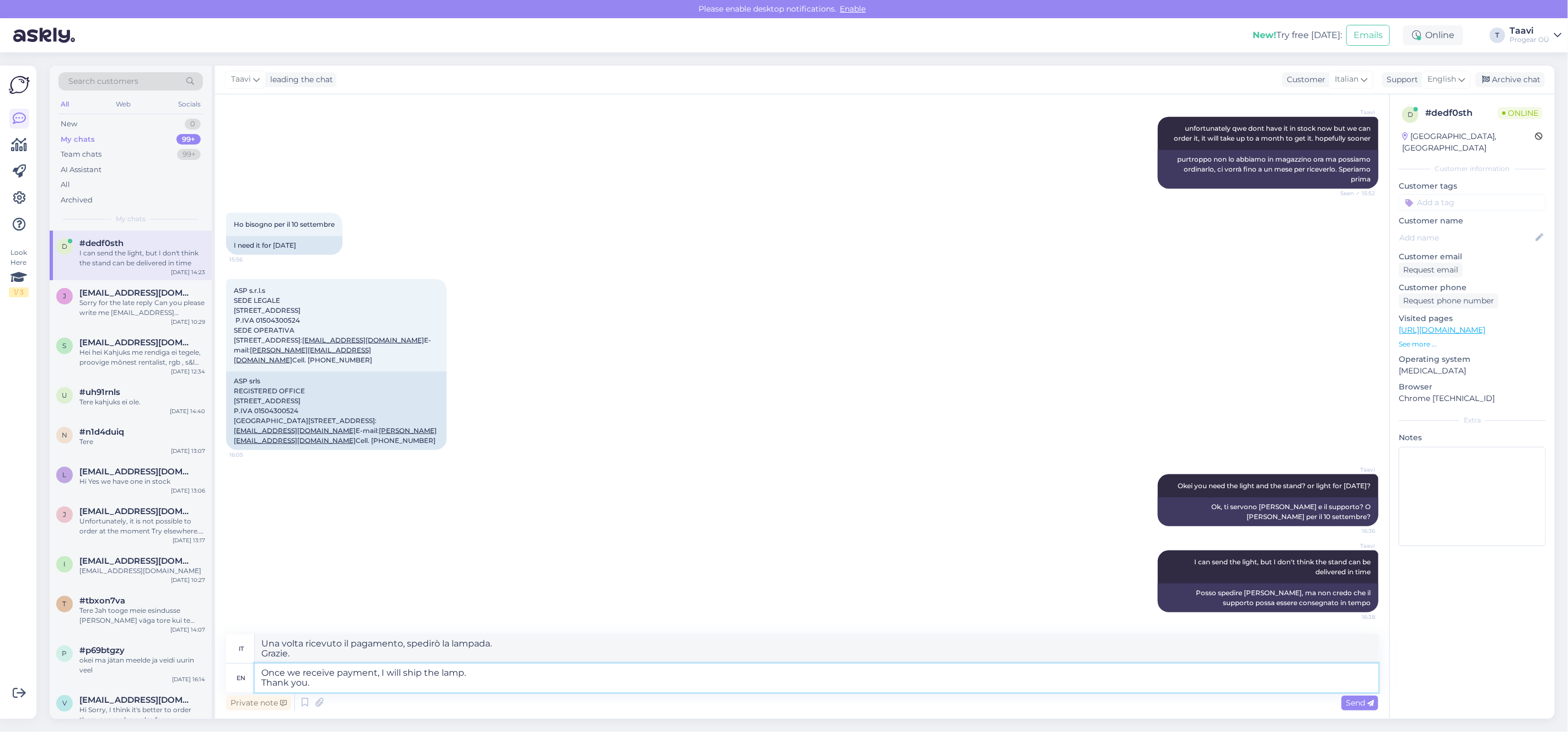
drag, startPoint x: 464, startPoint y: 673, endPoint x: 477, endPoint y: 679, distance: 14.3
click at [464, 674] on textarea "Once we receive payment, I will ship the lamp. Thank you." at bounding box center [816, 678] width 1123 height 28
type textarea "Once we receive payment, I will ship your order.. Thank you."
click at [1357, 705] on span "Send" at bounding box center [1360, 702] width 28 height 10
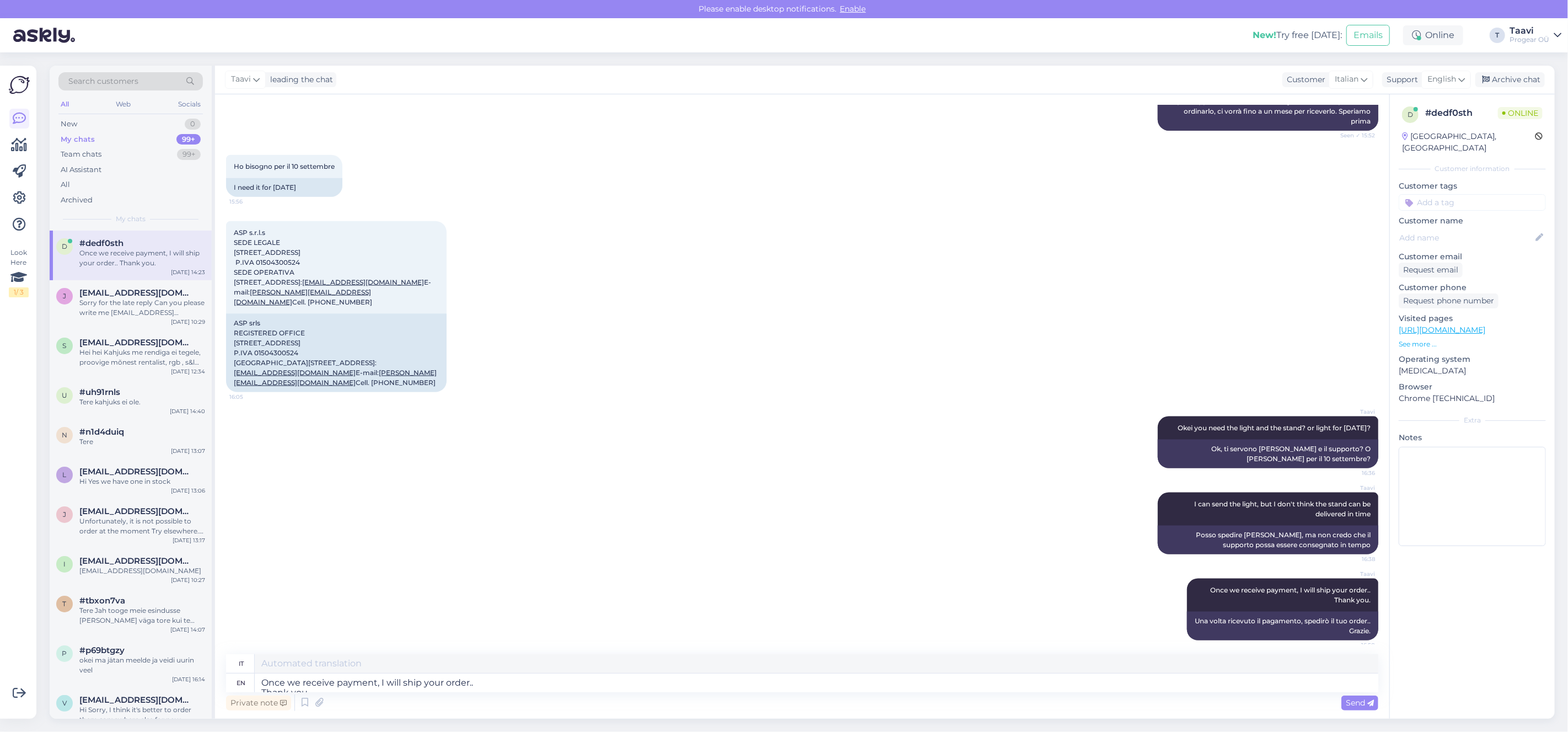
scroll to position [1213, 0]
